Goal: Find specific page/section: Find specific page/section

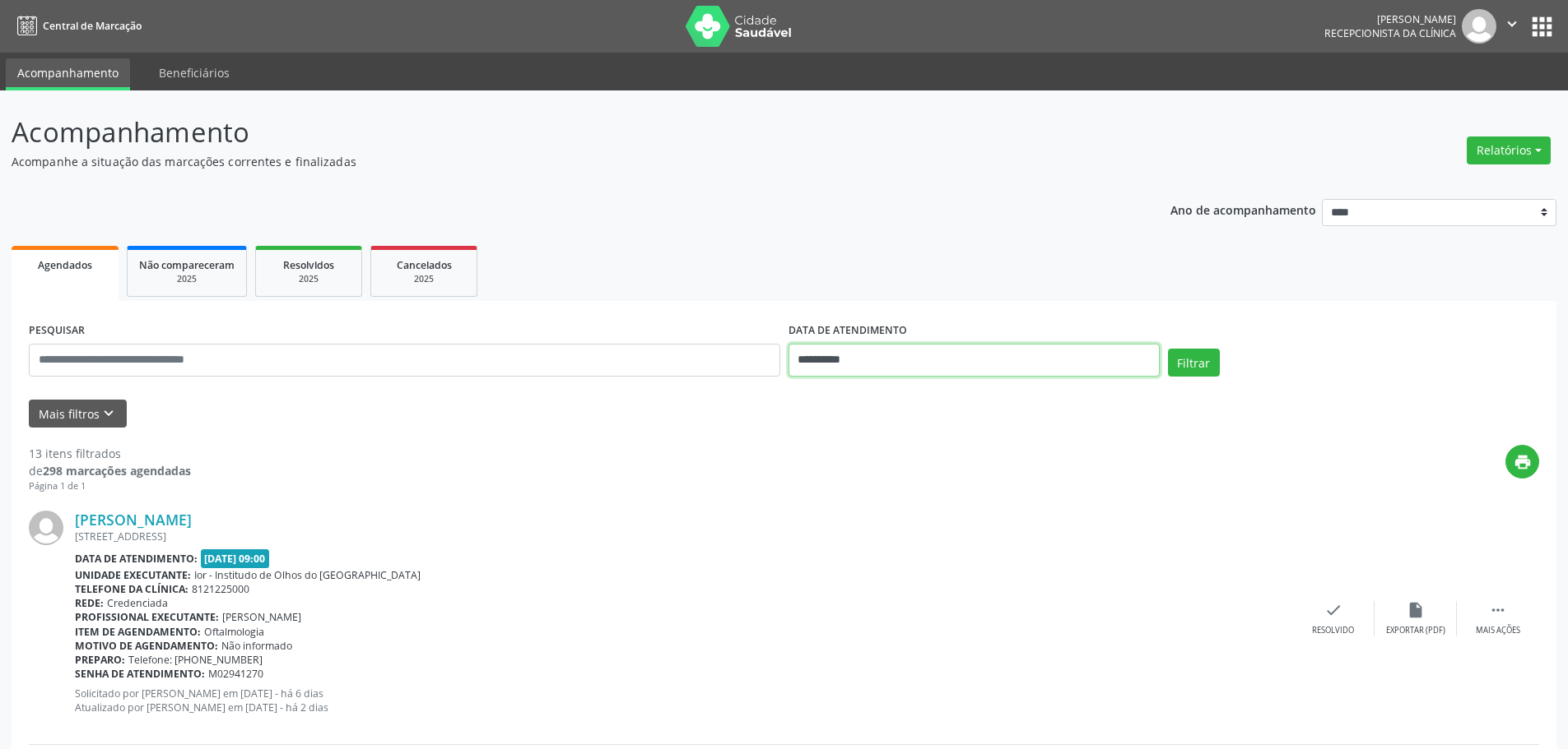
click at [833, 357] on input "**********" at bounding box center [974, 360] width 371 height 33
click at [950, 553] on span "25" at bounding box center [951, 545] width 32 height 32
type input "**********"
click at [1191, 358] on button "Filtrar" at bounding box center [1194, 363] width 52 height 28
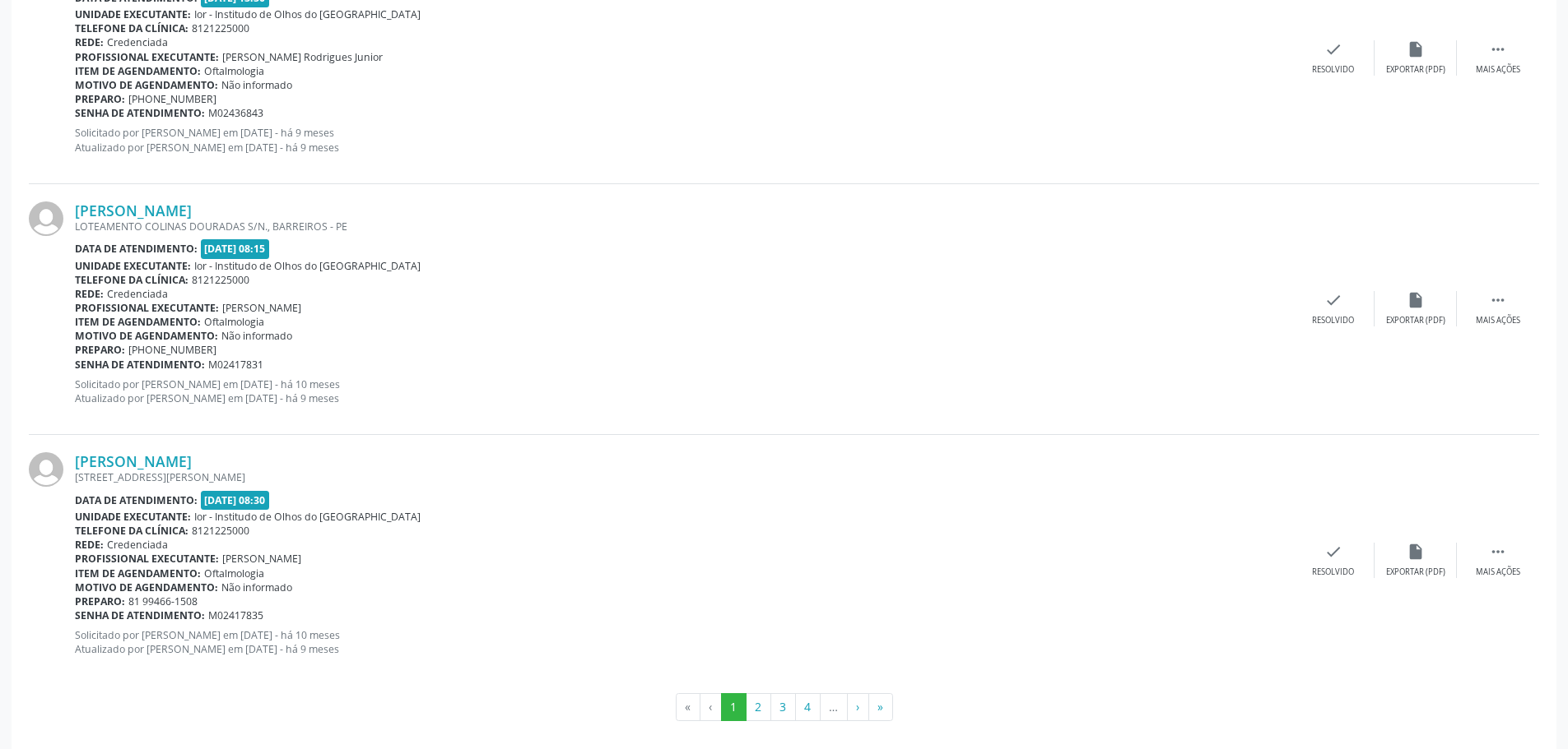
scroll to position [3573, 0]
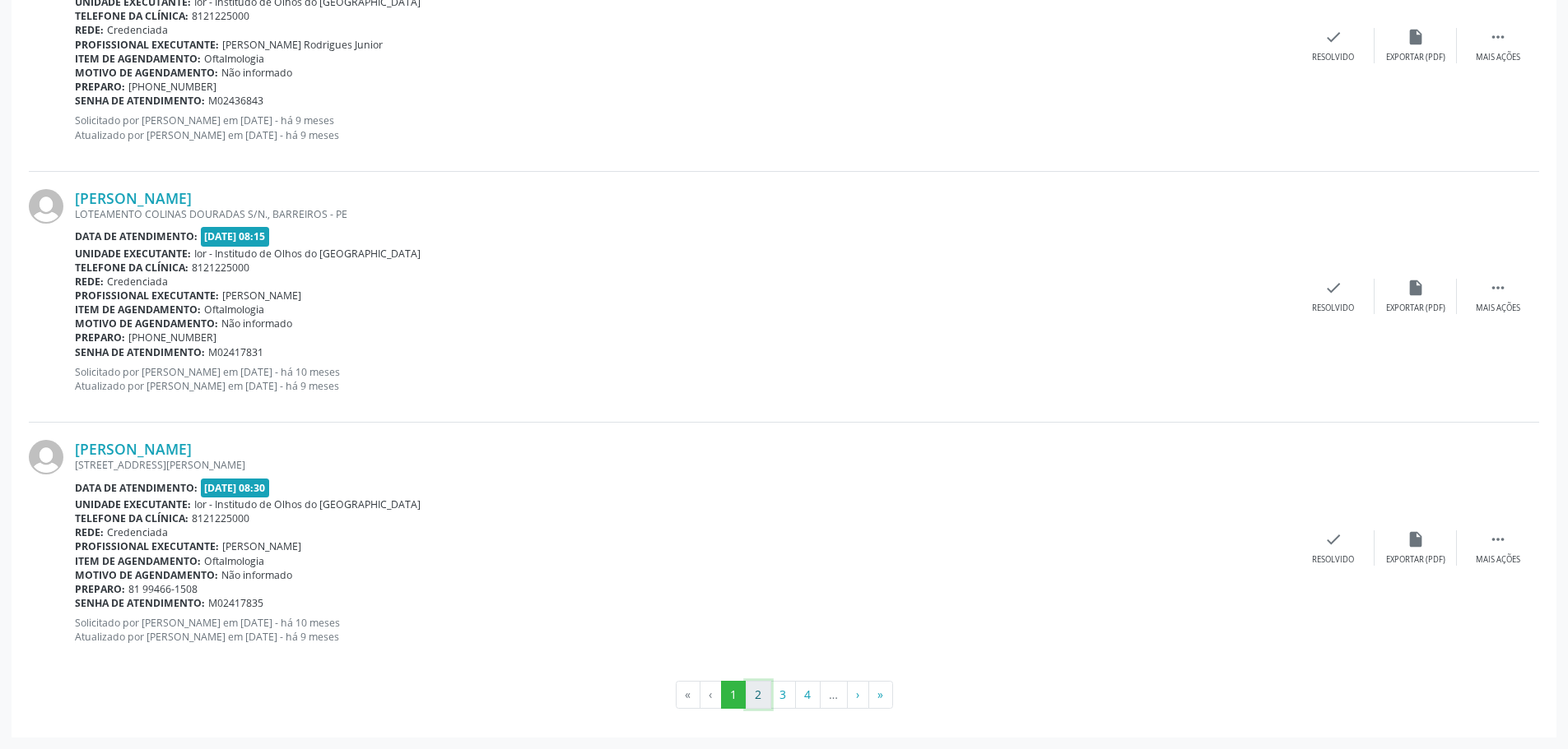
click at [756, 695] on button "2" at bounding box center [758, 695] width 26 height 28
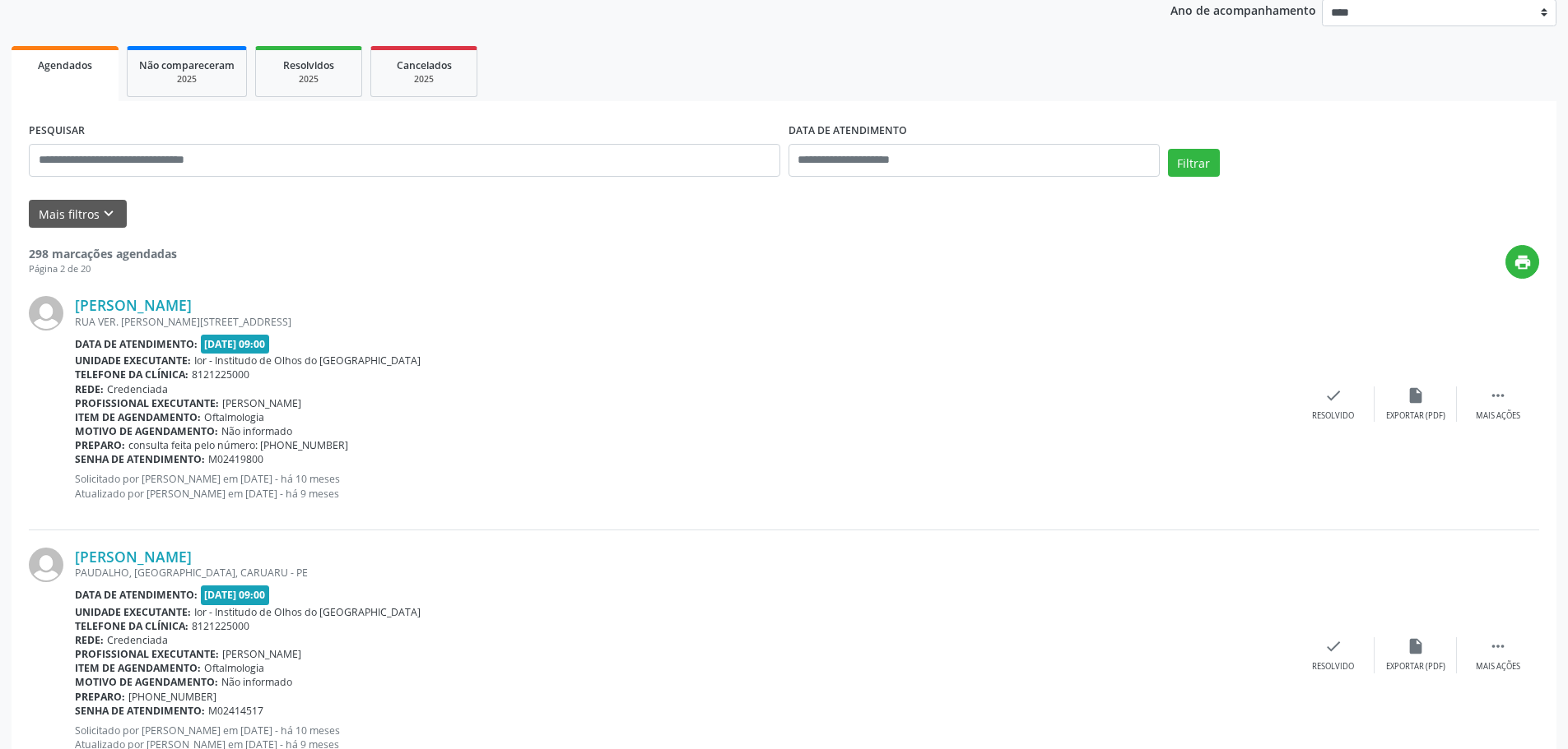
scroll to position [0, 0]
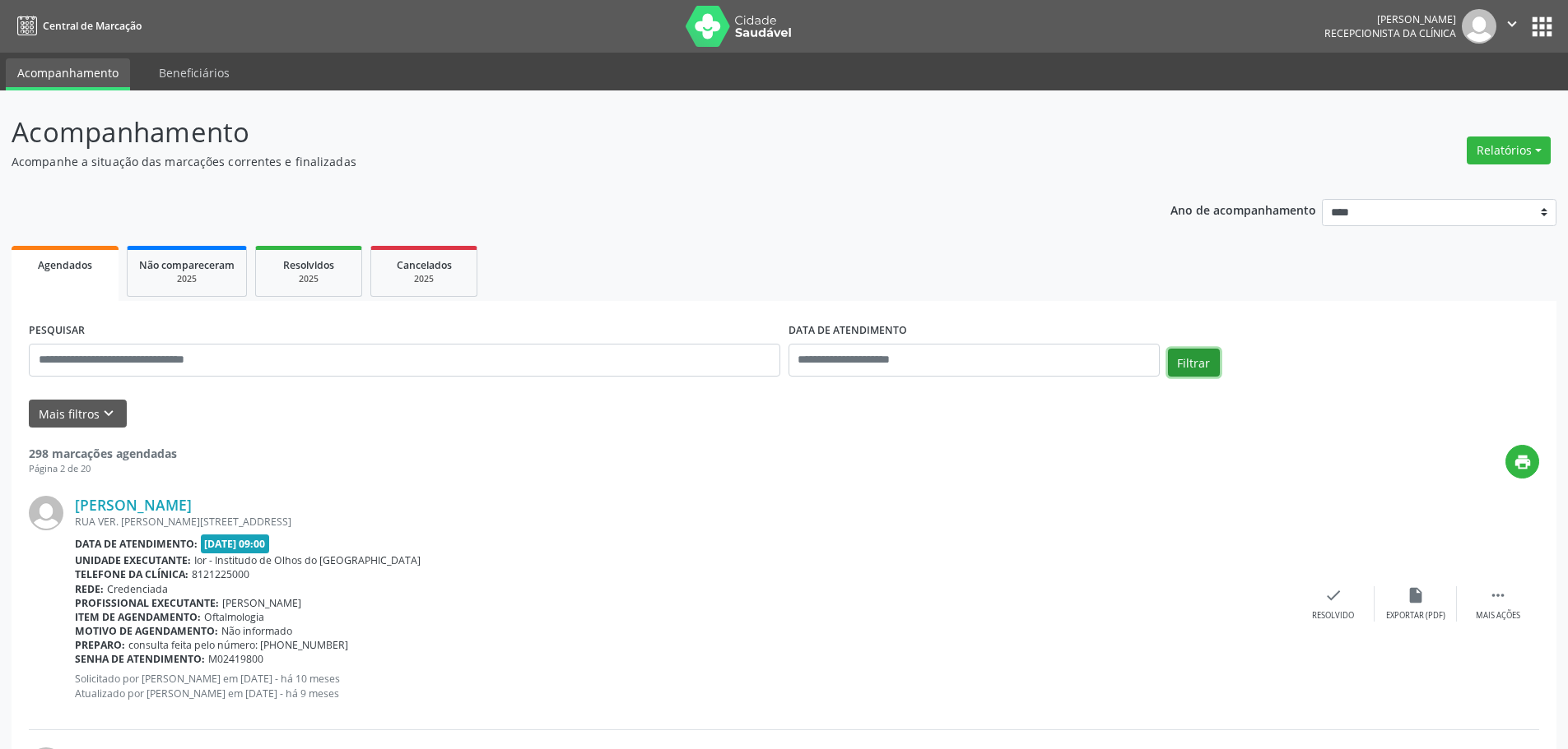
click at [1212, 367] on button "Filtrar" at bounding box center [1194, 363] width 52 height 28
click at [289, 362] on input "text" at bounding box center [404, 360] width 751 height 33
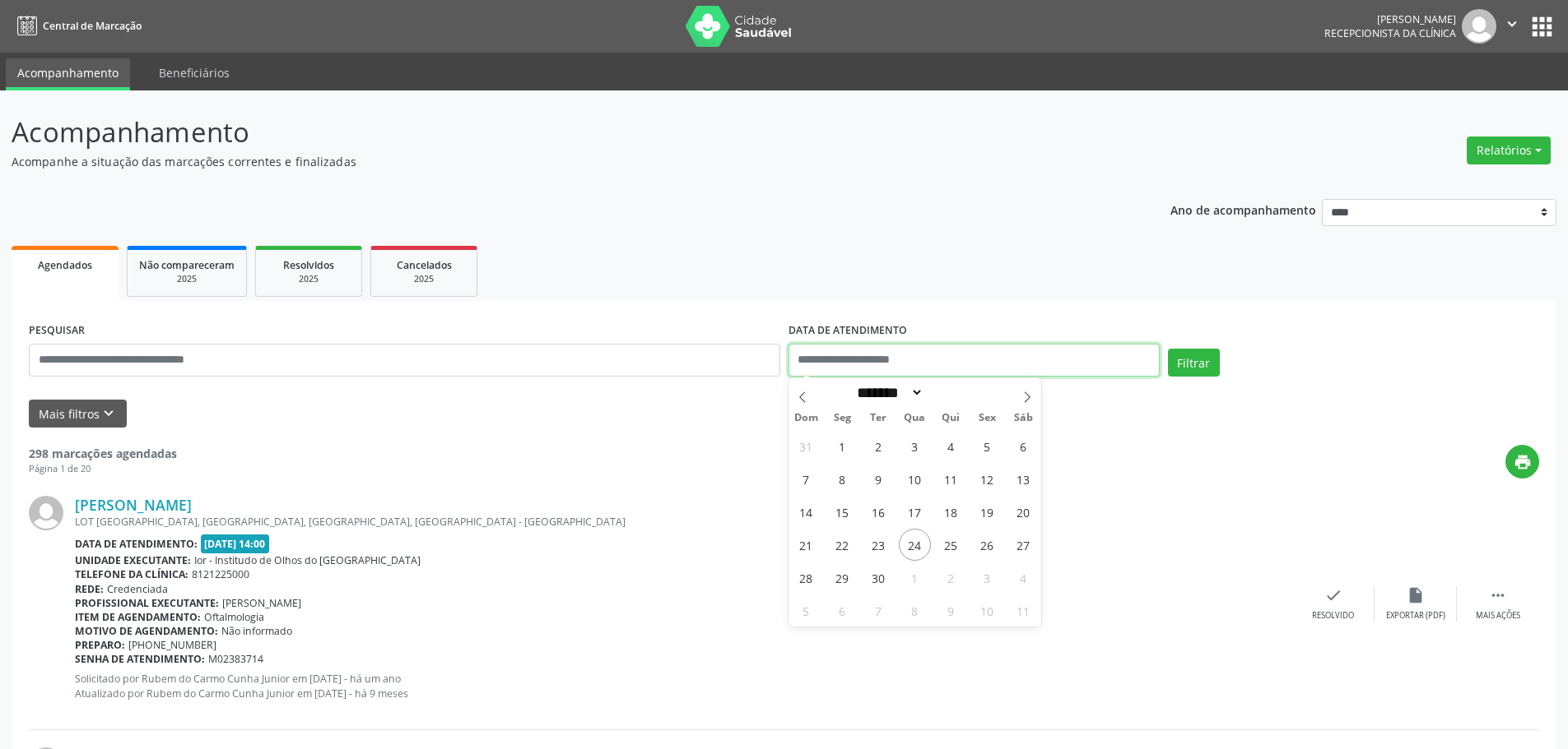
click at [903, 354] on input "text" at bounding box center [974, 360] width 371 height 33
click at [948, 544] on span "25" at bounding box center [951, 545] width 32 height 32
type input "**********"
click at [958, 543] on span "25" at bounding box center [951, 545] width 32 height 32
click at [1199, 352] on button "Filtrar" at bounding box center [1194, 363] width 52 height 28
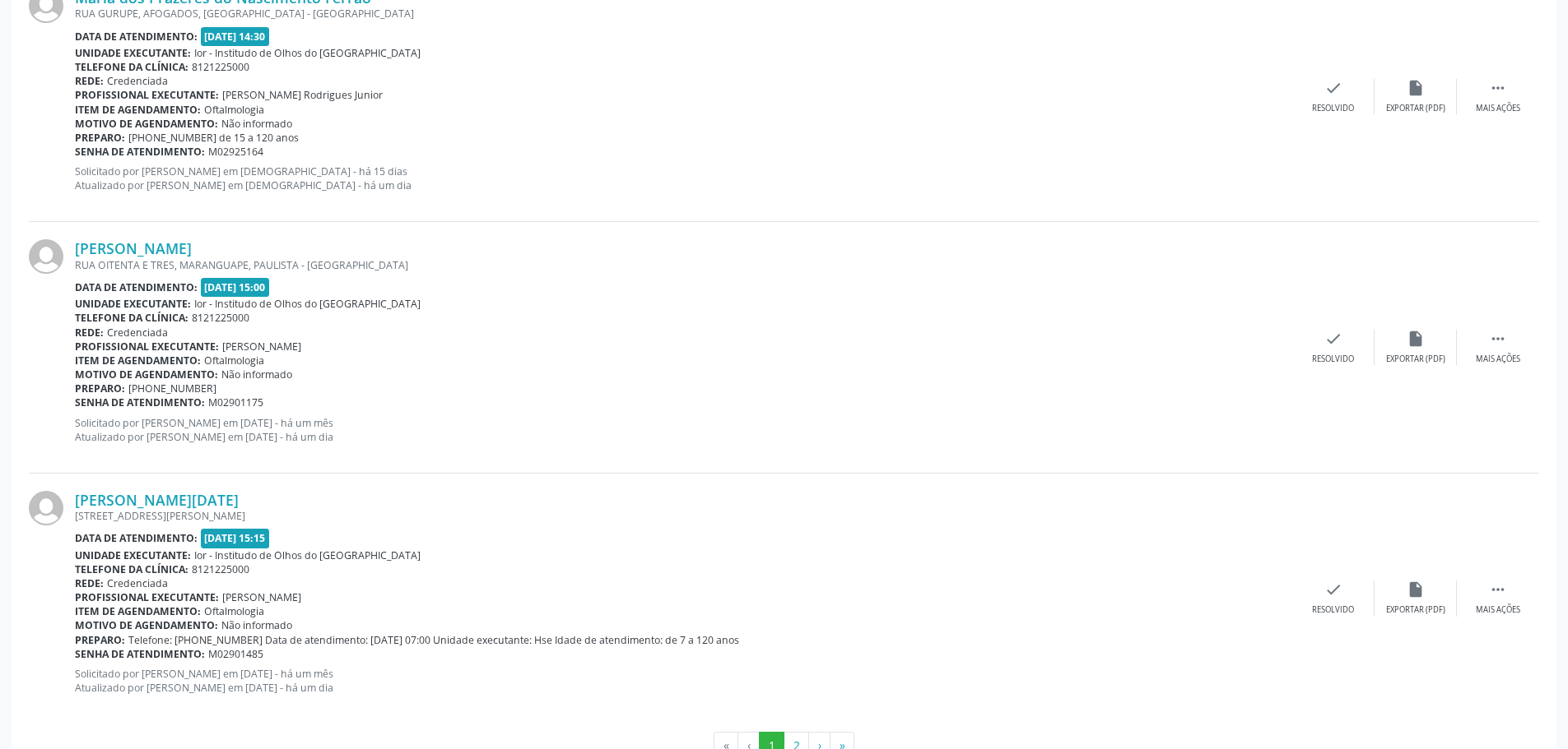
scroll to position [3588, 0]
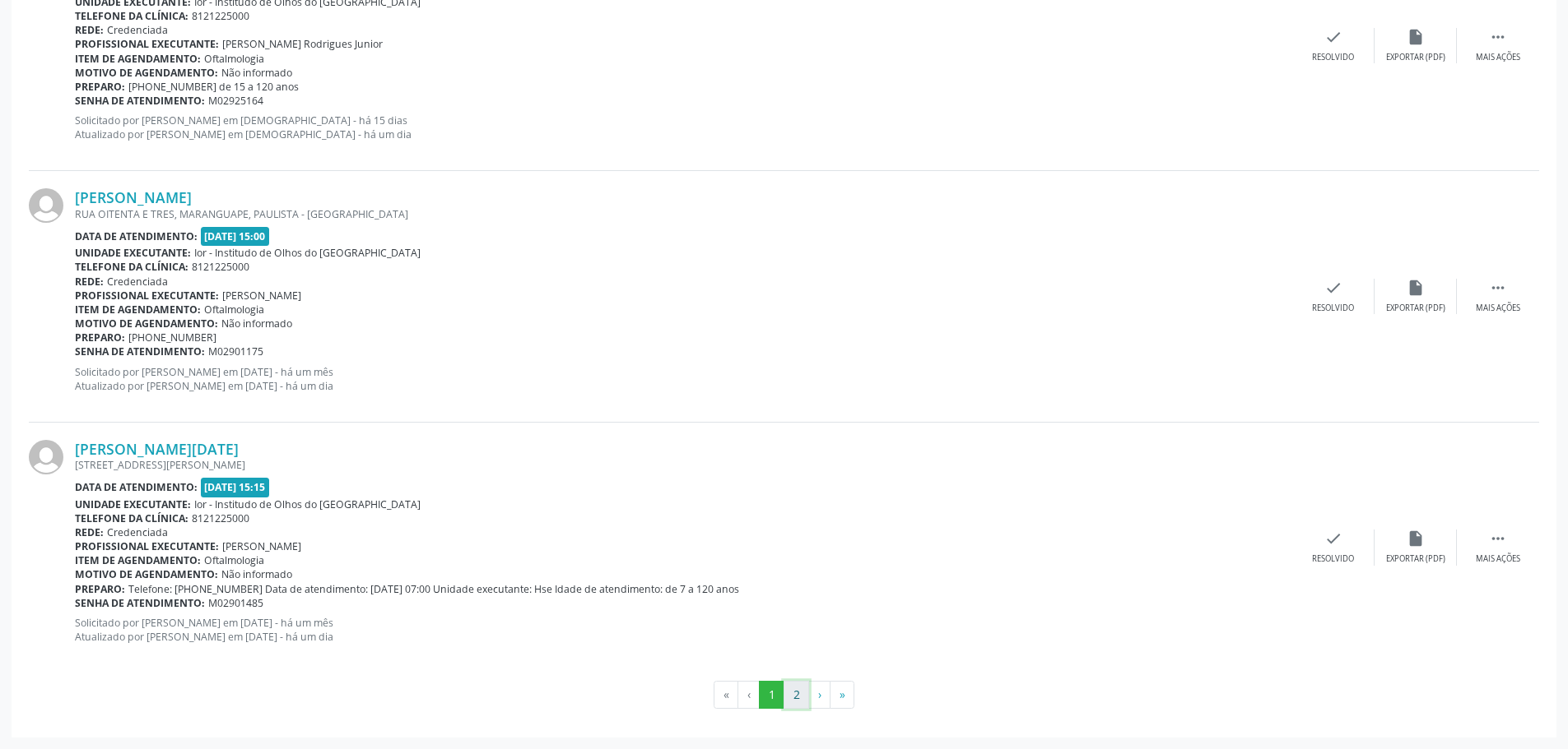
click at [790, 687] on button "2" at bounding box center [796, 695] width 26 height 28
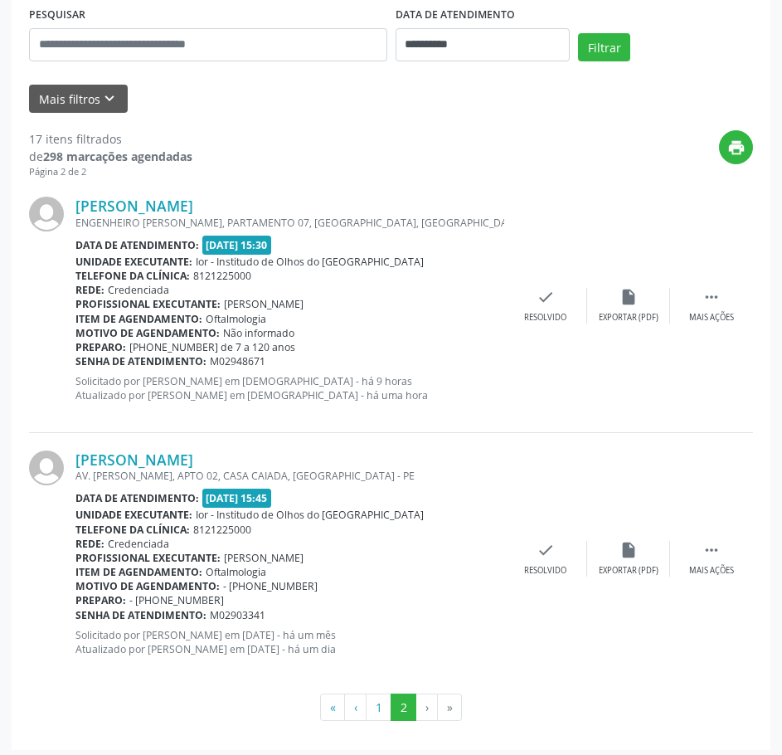
scroll to position [325, 0]
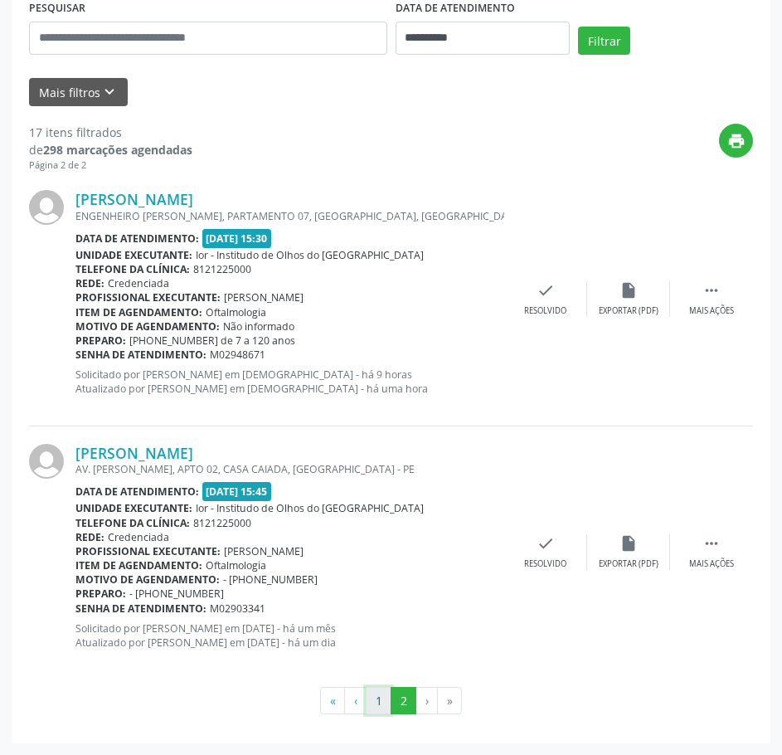
click at [381, 701] on button "1" at bounding box center [379, 701] width 26 height 28
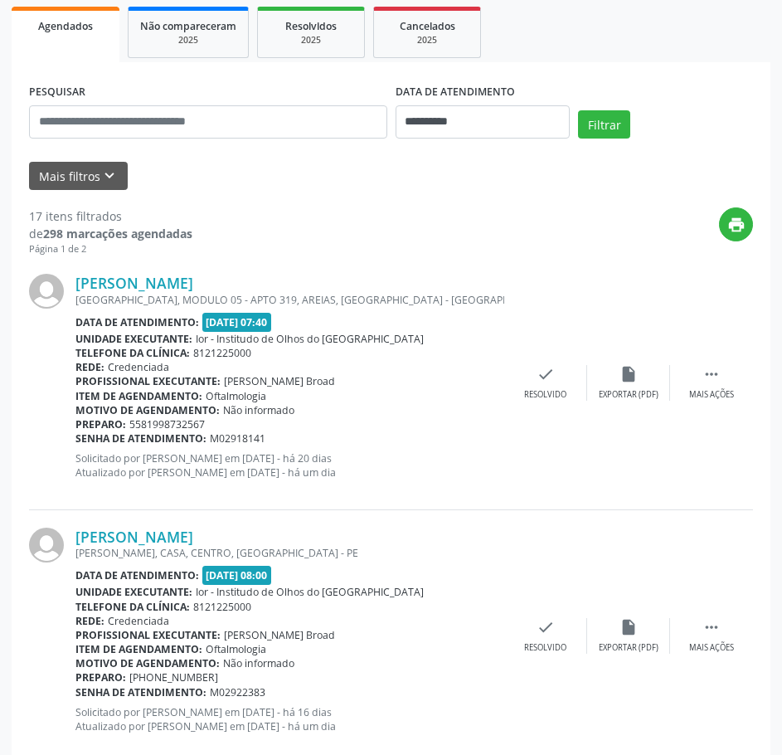
scroll to position [0, 0]
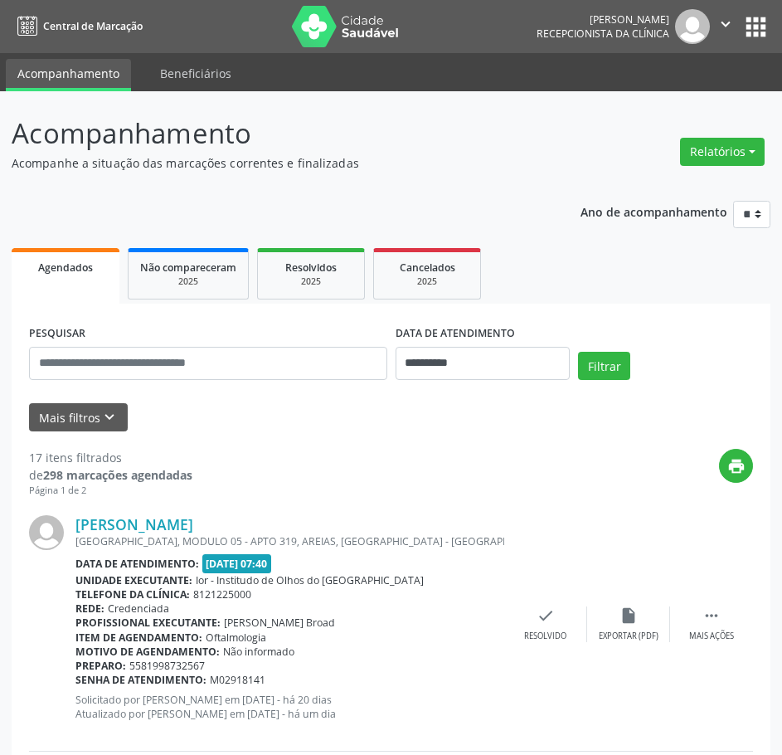
click at [727, 26] on icon "" at bounding box center [725, 24] width 18 height 18
click at [685, 100] on link "Sair" at bounding box center [683, 101] width 114 height 23
